Goal: Information Seeking & Learning: Compare options

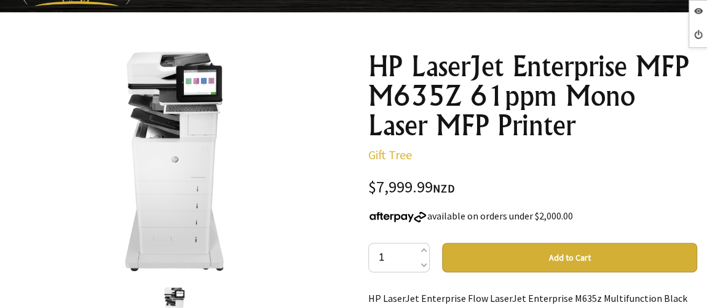
scroll to position [111, 0]
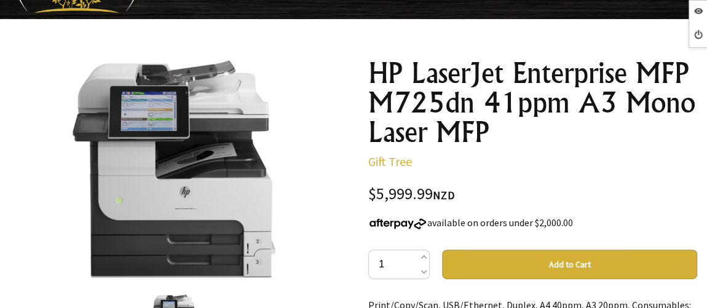
scroll to position [111, 0]
